Goal: Information Seeking & Learning: Check status

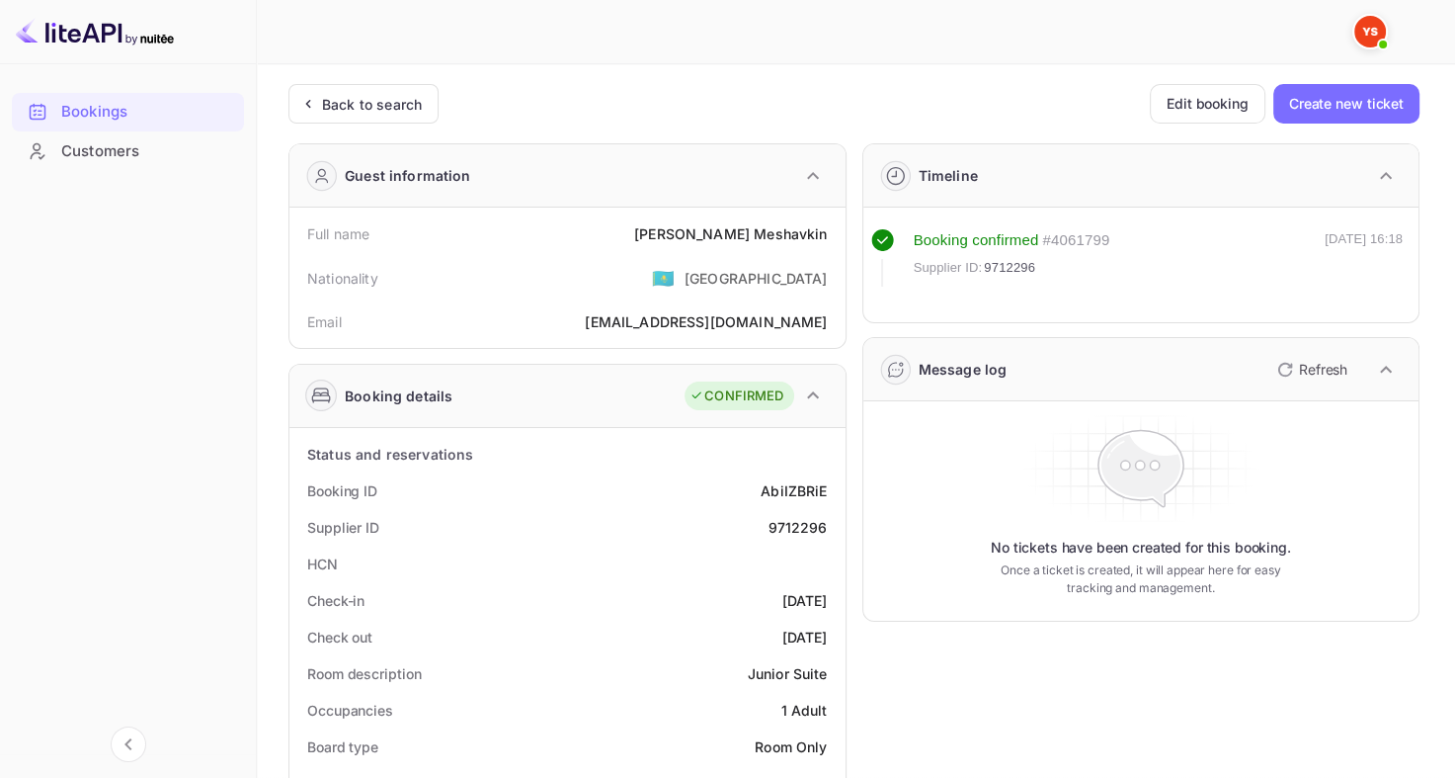
click at [326, 103] on div "Back to search" at bounding box center [372, 104] width 100 height 21
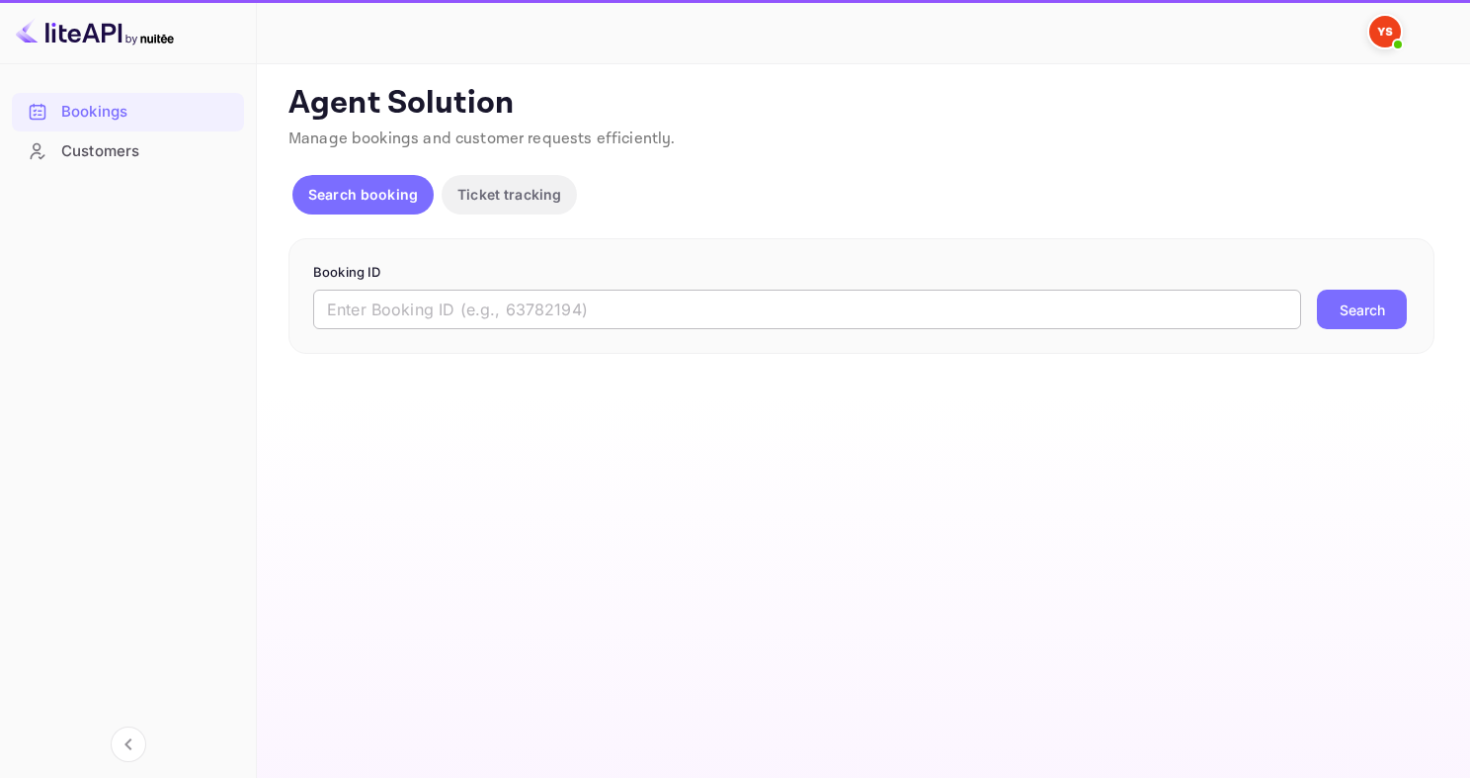
click at [532, 322] on input "text" at bounding box center [807, 309] width 988 height 40
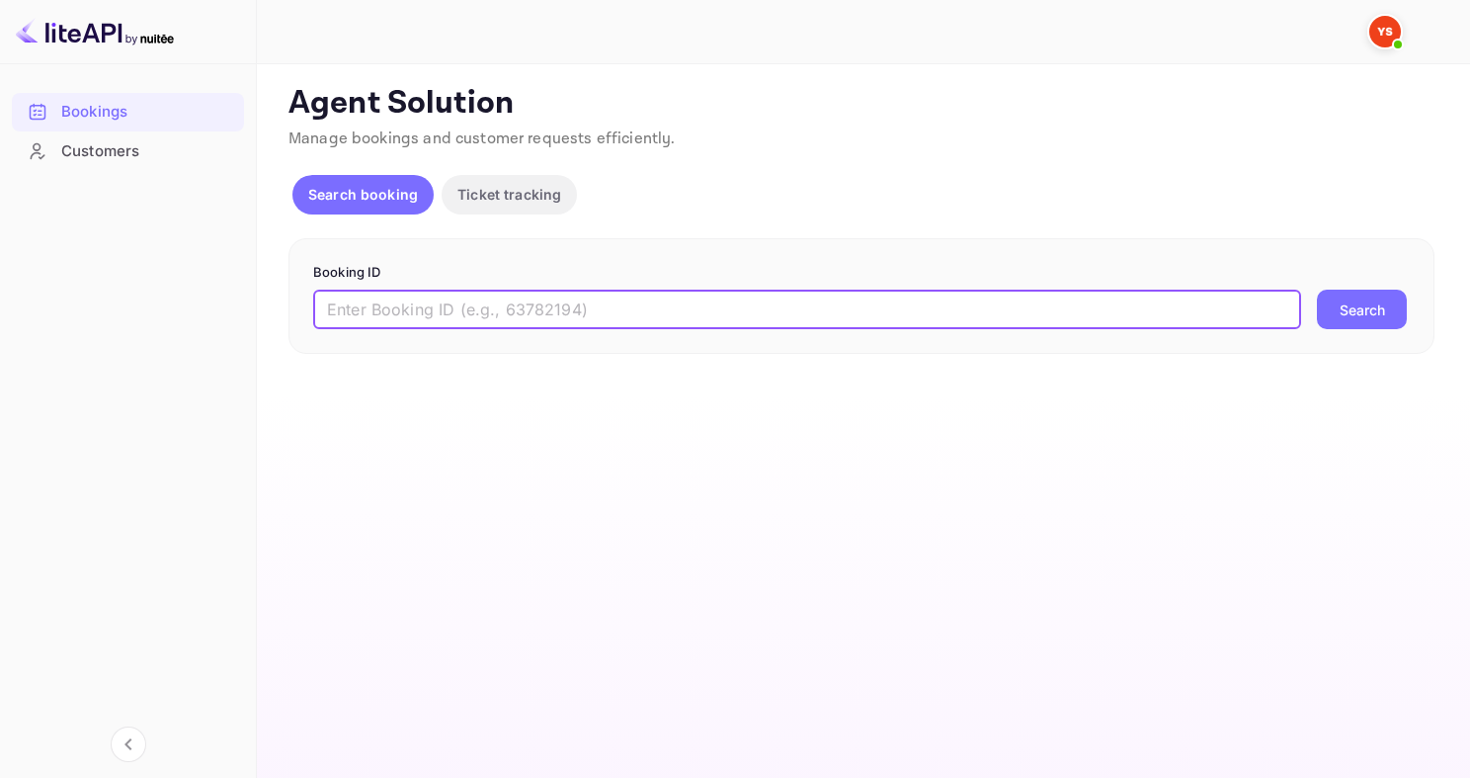
paste input "9712296"
type input "9712296"
click at [1317, 289] on button "Search" at bounding box center [1362, 309] width 90 height 40
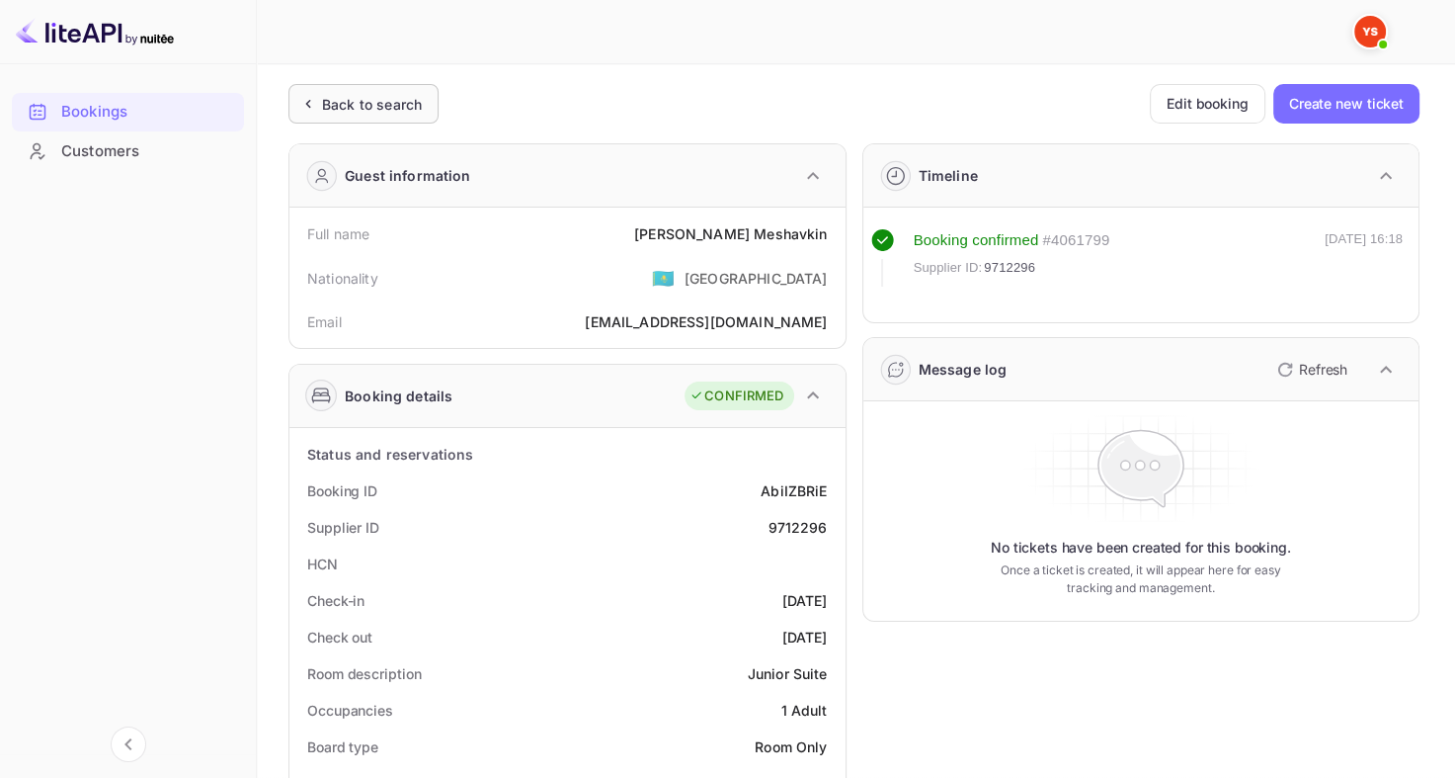
click at [397, 107] on div "Back to search" at bounding box center [372, 104] width 100 height 21
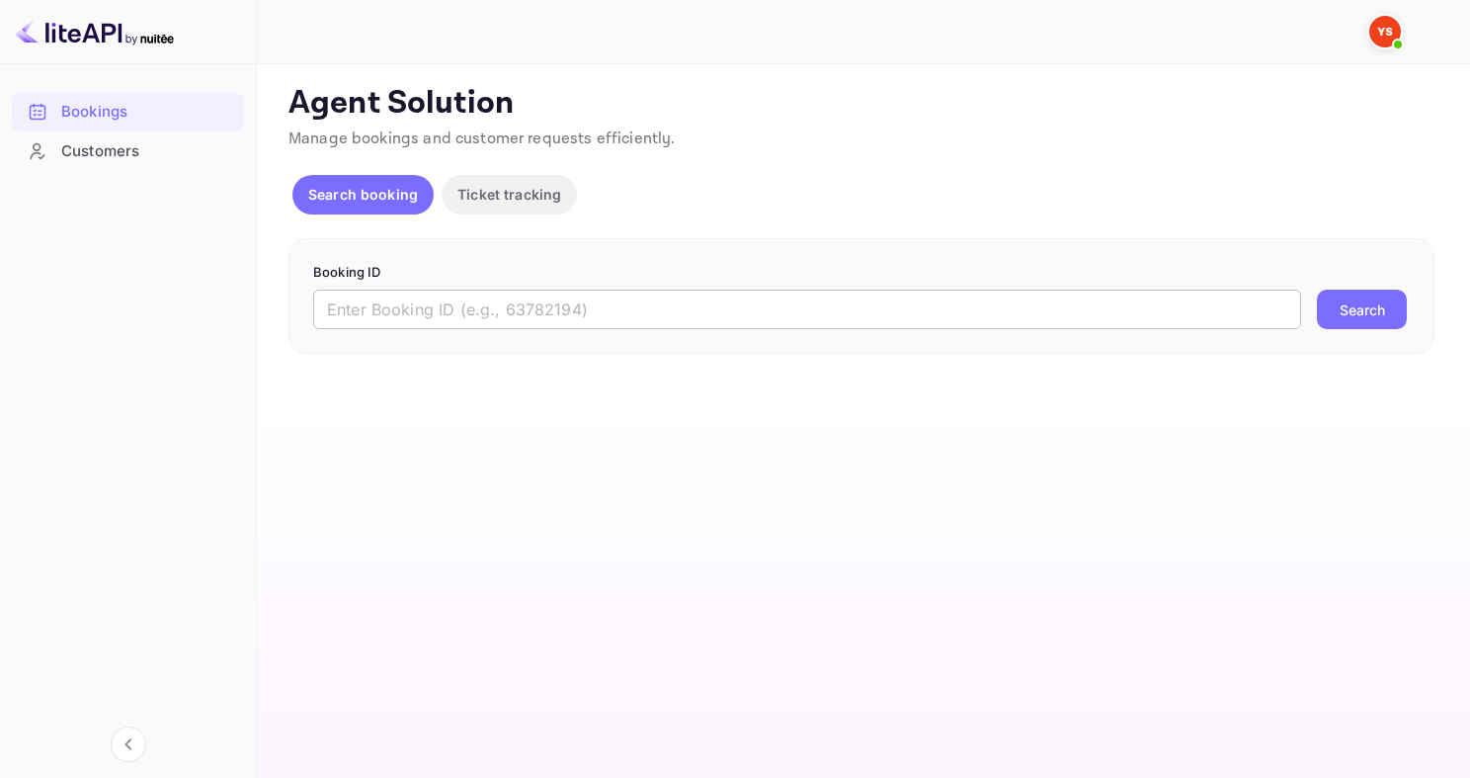
click at [490, 301] on input "text" at bounding box center [807, 309] width 988 height 40
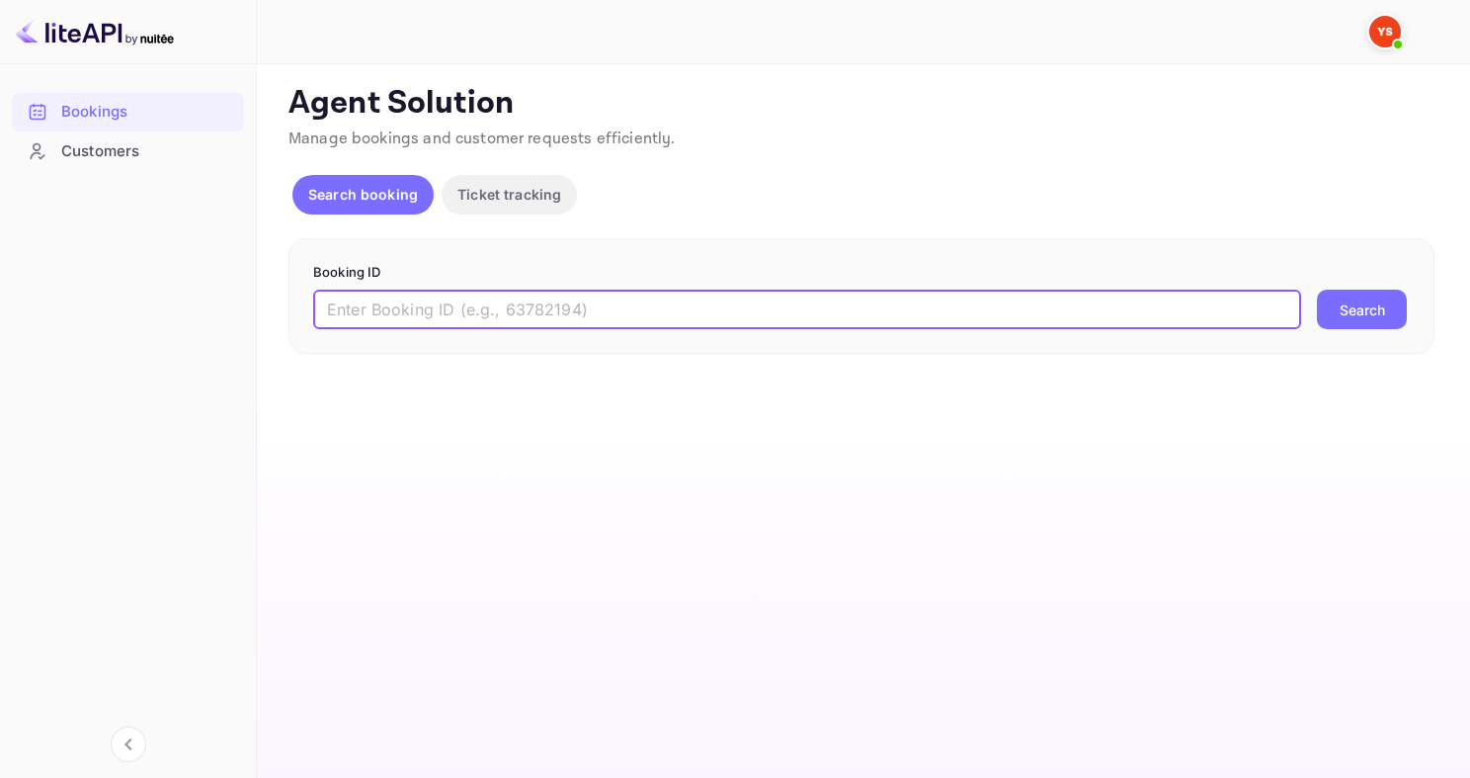
paste input "9387272"
type input "9387272"
click at [1317, 289] on button "Search" at bounding box center [1362, 309] width 90 height 40
